Goal: Task Accomplishment & Management: Manage account settings

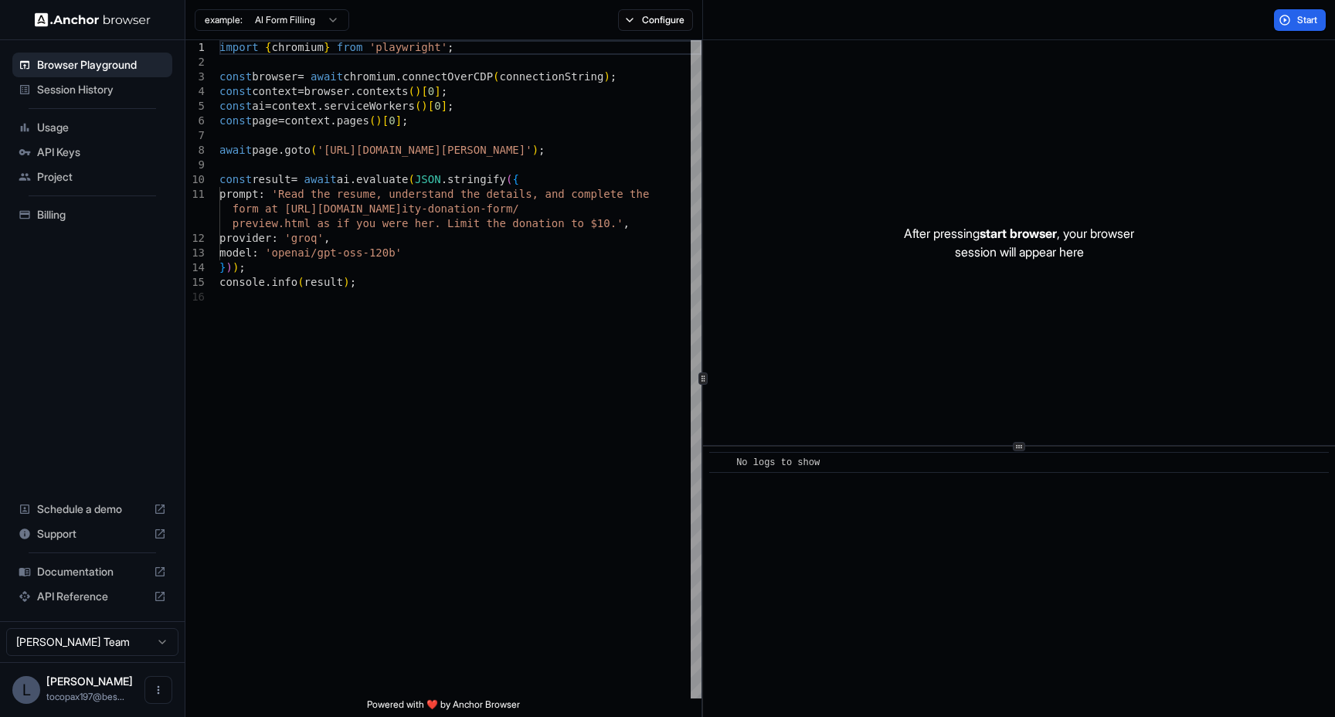
click at [76, 151] on span "API Keys" at bounding box center [101, 151] width 129 height 15
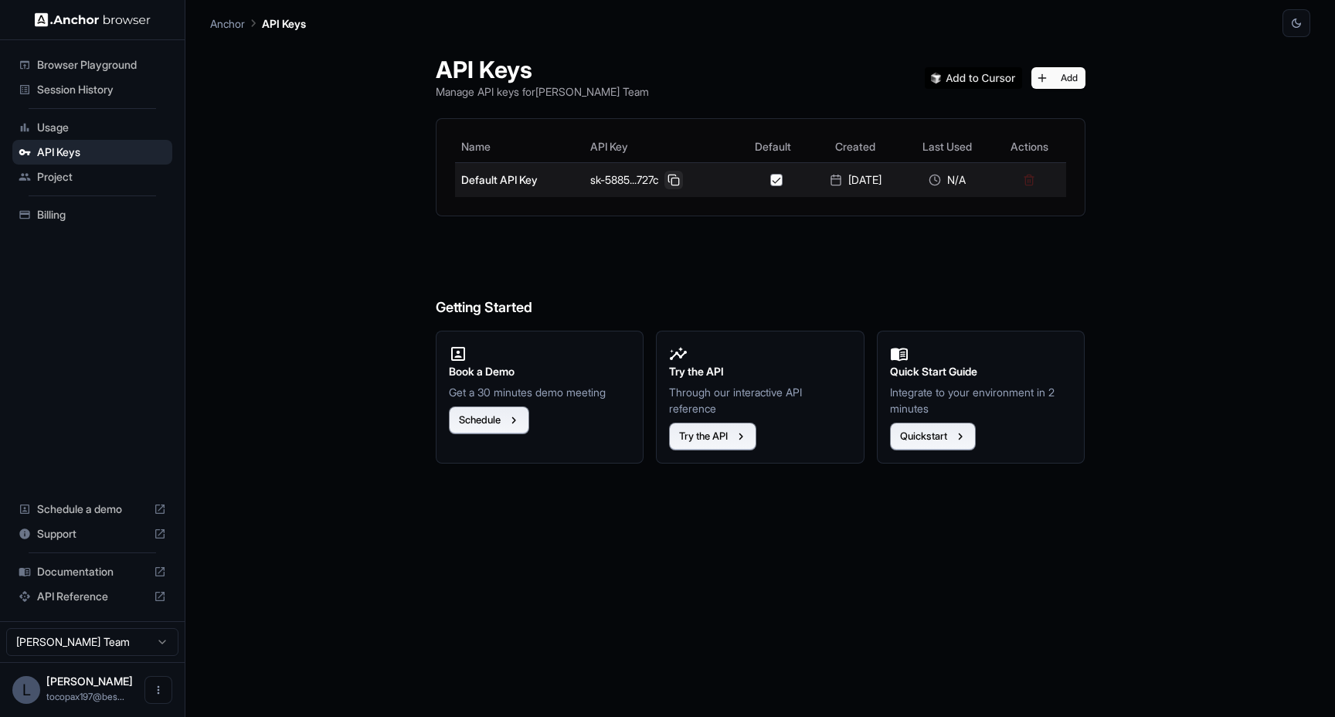
click at [664, 182] on button at bounding box center [673, 180] width 19 height 19
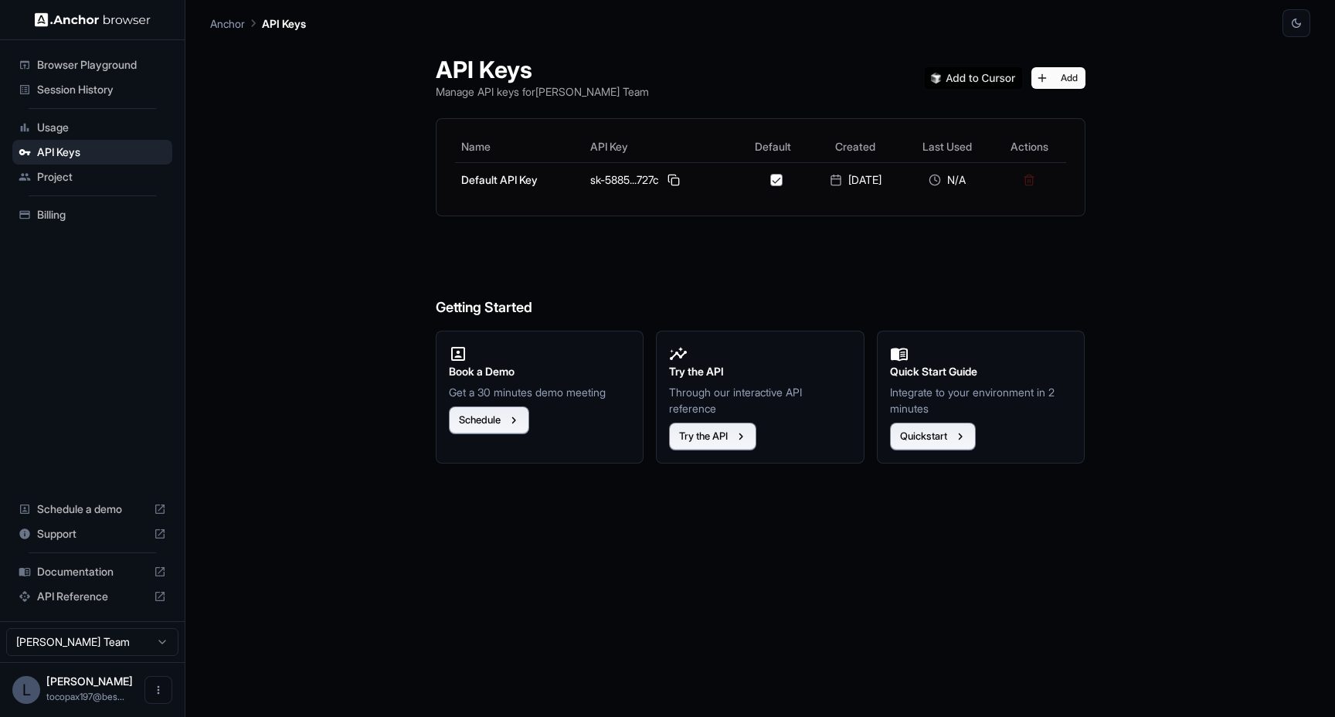
click at [92, 127] on span "Usage" at bounding box center [101, 127] width 129 height 15
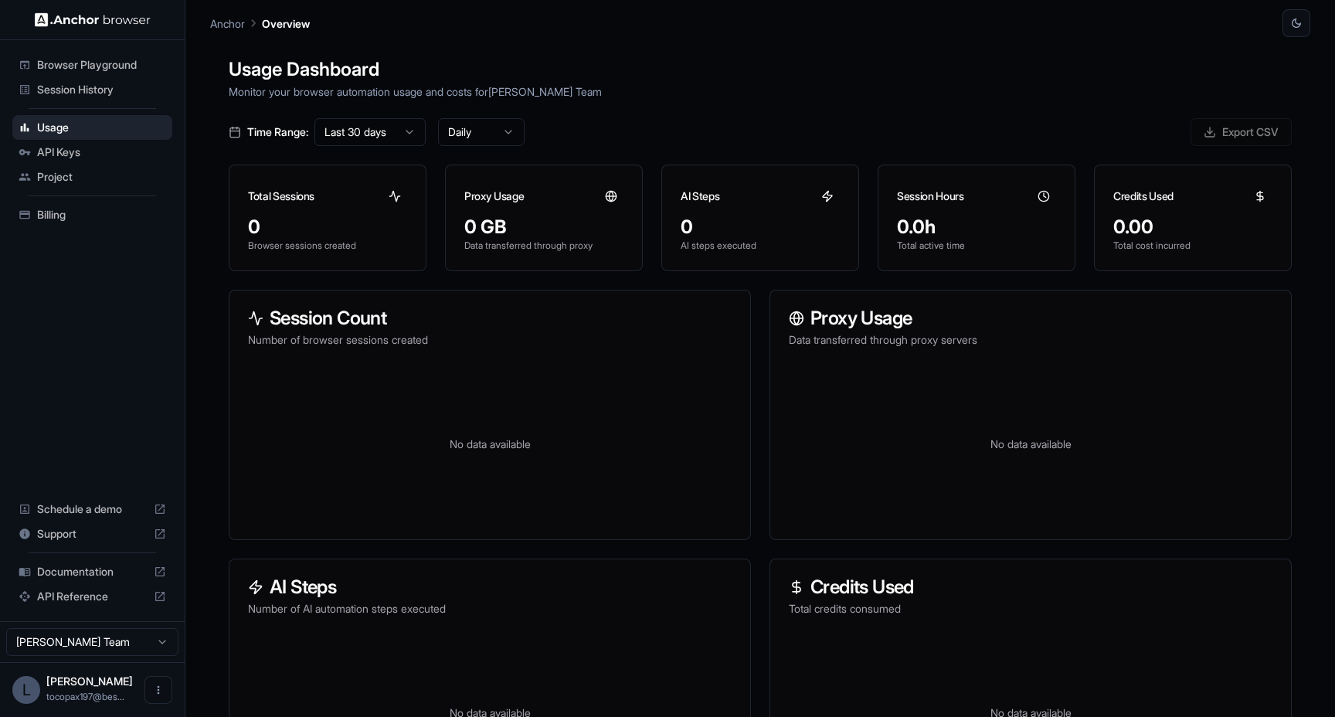
click at [107, 211] on span "Billing" at bounding box center [101, 214] width 129 height 15
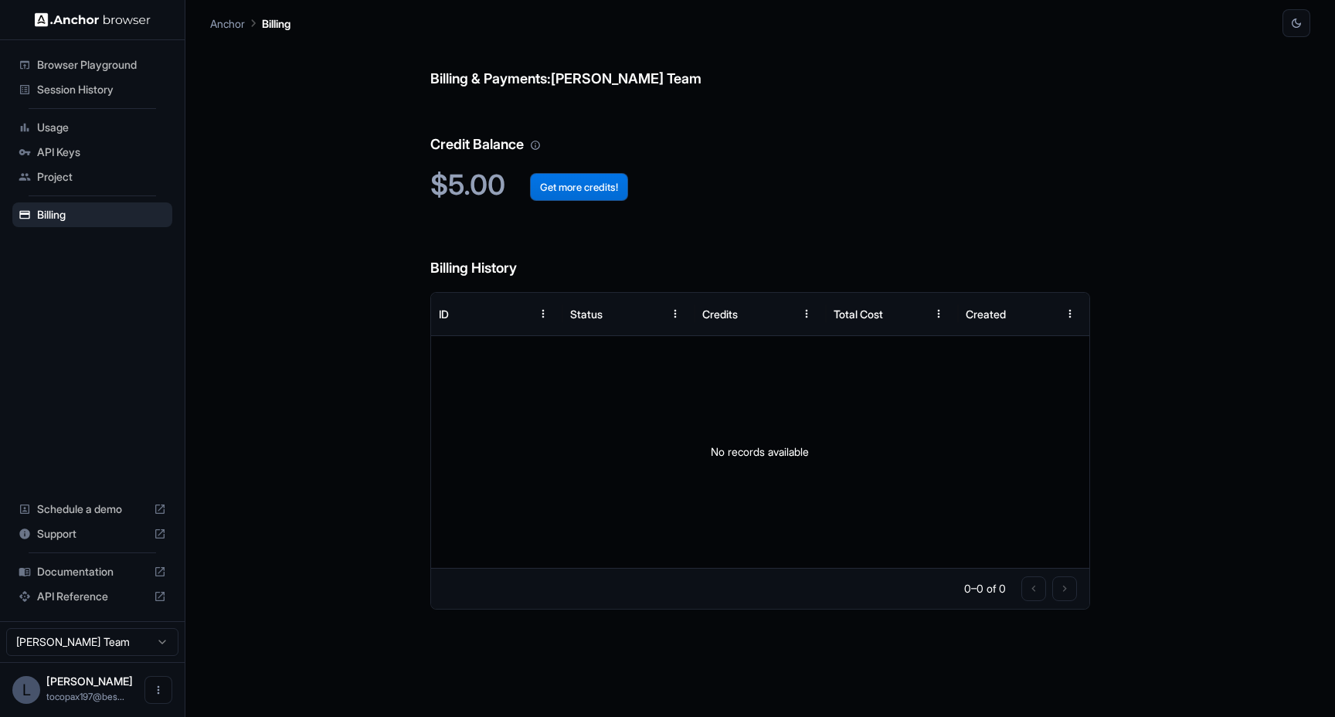
click at [592, 195] on button "Get more credits!" at bounding box center [579, 187] width 98 height 28
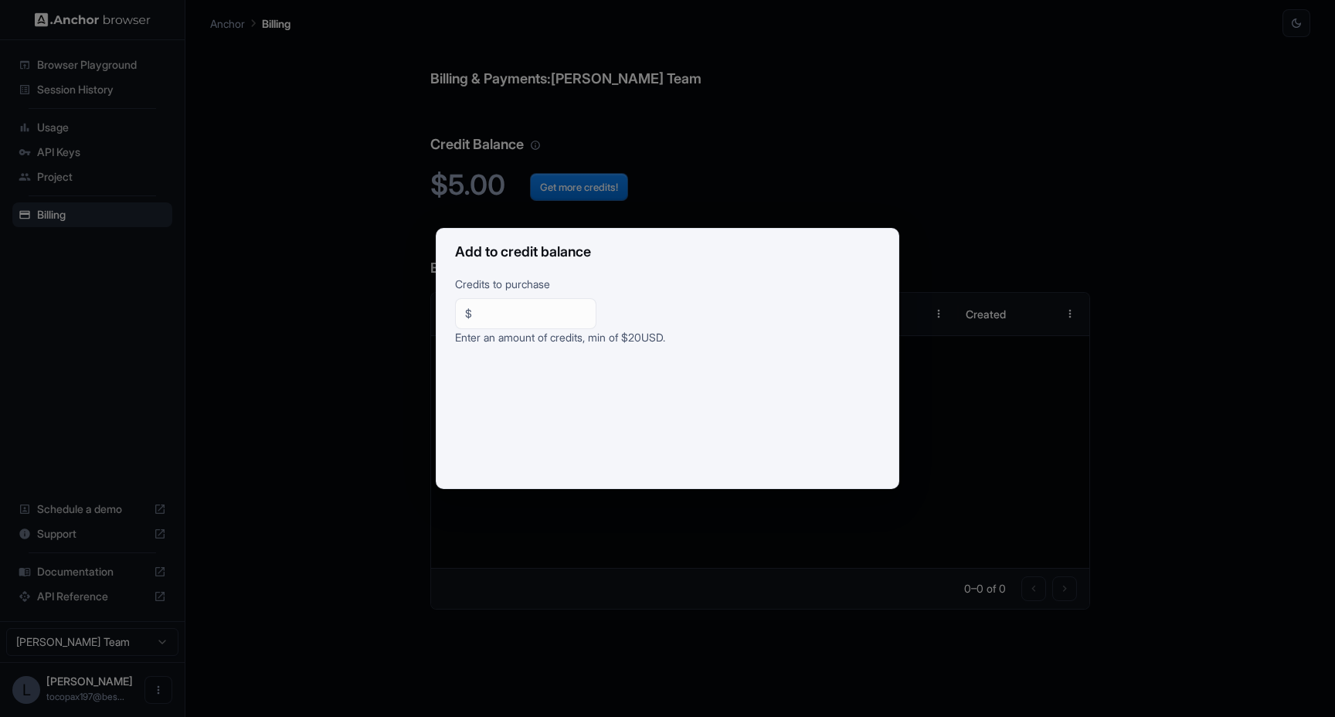
click at [1015, 246] on div "Add to credit balance Credits to purchase $ ** ​ Enter an amount of credits, mi…" at bounding box center [667, 358] width 1335 height 717
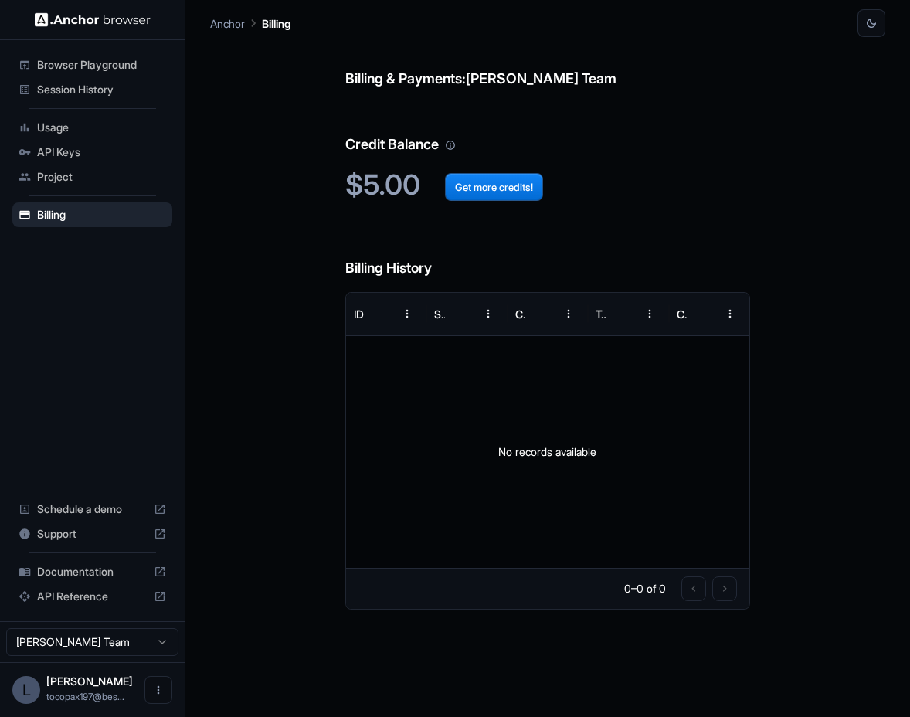
click at [79, 574] on span "Documentation" at bounding box center [92, 571] width 110 height 15
click at [108, 95] on span "Session History" at bounding box center [101, 89] width 129 height 15
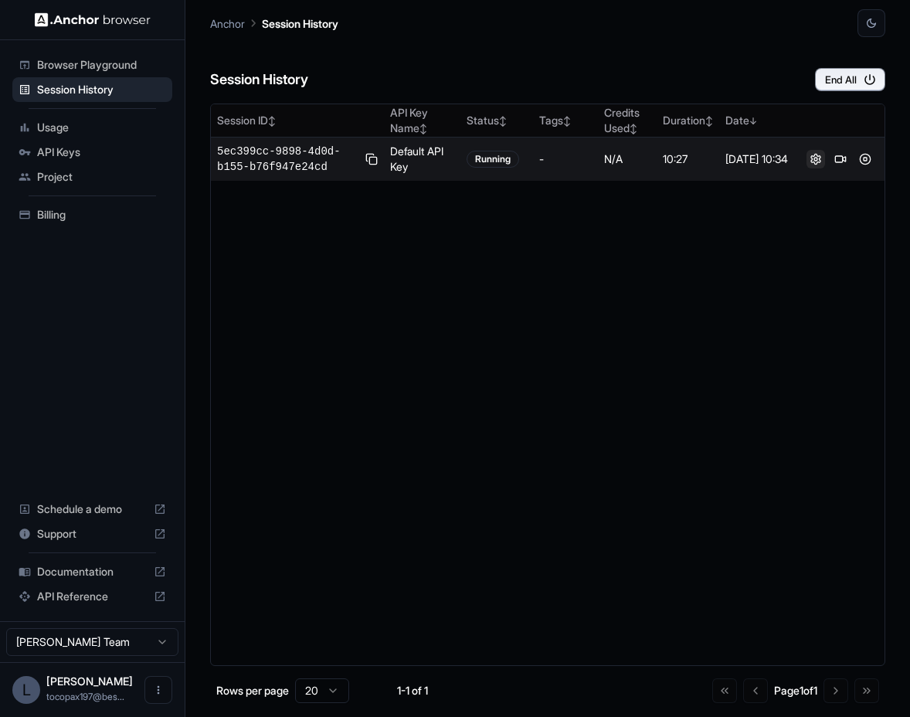
click at [813, 161] on button at bounding box center [815, 159] width 19 height 19
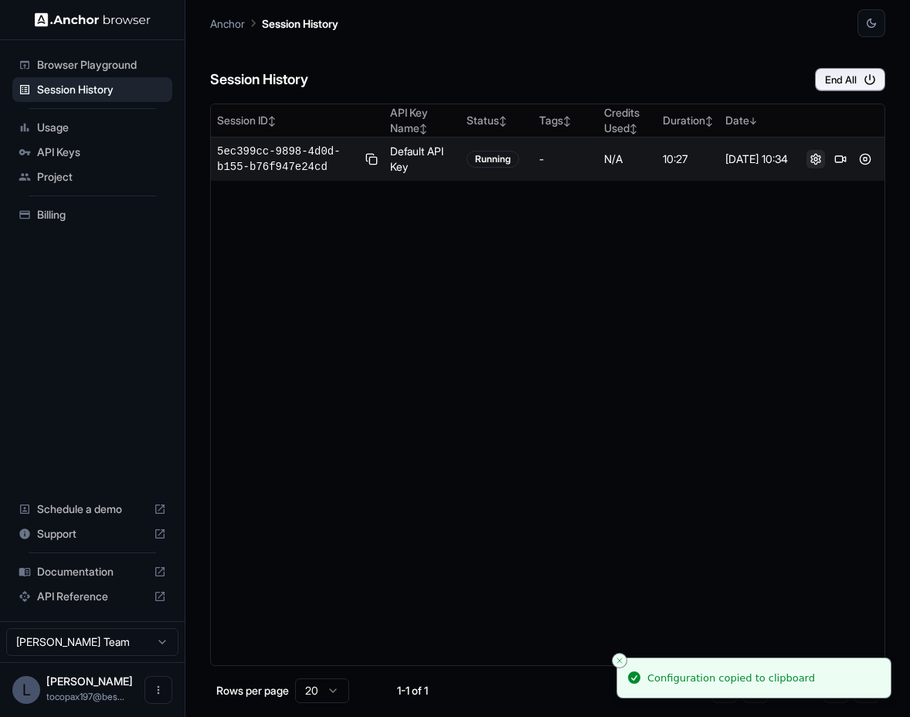
click at [813, 161] on button at bounding box center [815, 159] width 19 height 19
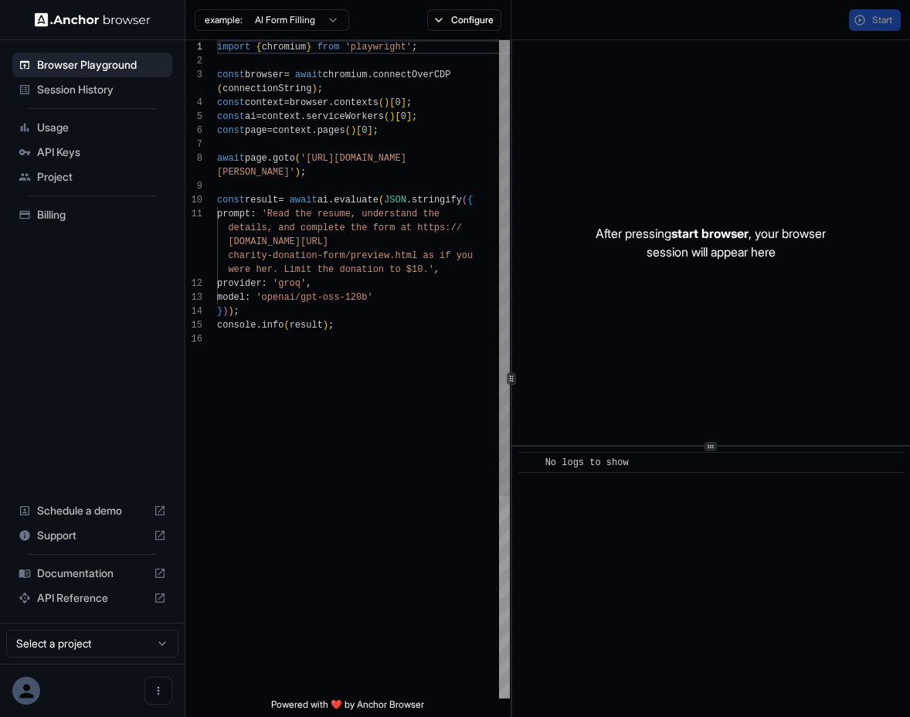
scroll to position [111, 0]
